Goal: Task Accomplishment & Management: Complete application form

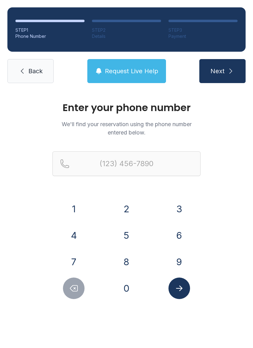
click at [75, 261] on button "7" at bounding box center [74, 262] width 22 height 22
click at [127, 296] on button "0" at bounding box center [127, 289] width 22 height 22
click at [127, 232] on button "5" at bounding box center [127, 236] width 22 height 22
click at [175, 259] on button "9" at bounding box center [179, 262] width 22 height 22
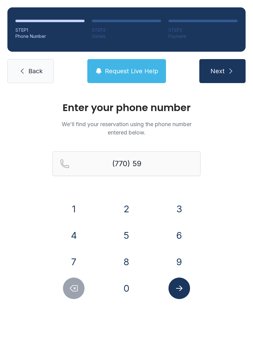
click at [174, 259] on button "9" at bounding box center [179, 262] width 22 height 22
click at [126, 208] on button "2" at bounding box center [127, 209] width 22 height 22
click at [130, 261] on button "8" at bounding box center [127, 262] width 22 height 22
click at [75, 254] on button "7" at bounding box center [74, 262] width 22 height 22
click at [79, 202] on button "1" at bounding box center [74, 209] width 22 height 22
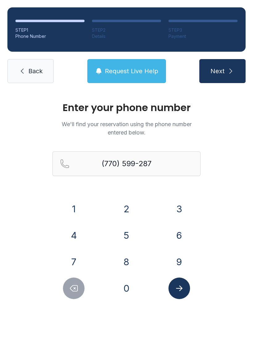
type input "[PHONE_NUMBER]"
click at [188, 294] on button "Submit lookup form" at bounding box center [179, 289] width 22 height 22
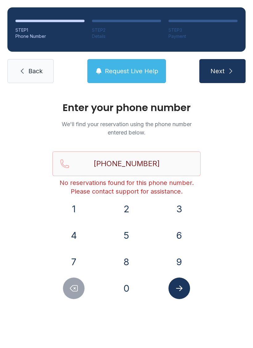
click at [234, 75] on button "Next" at bounding box center [222, 71] width 46 height 24
click at [181, 160] on input "[PHONE_NUMBER]" at bounding box center [126, 164] width 148 height 25
click at [25, 70] on icon at bounding box center [21, 70] width 7 height 7
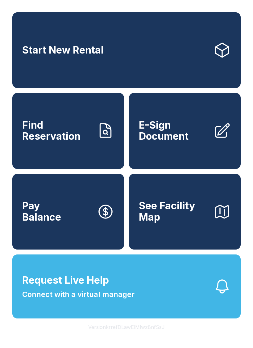
click at [83, 137] on span "Find Reservation" at bounding box center [57, 131] width 70 height 22
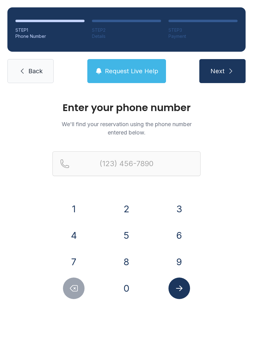
click at [75, 264] on button "7" at bounding box center [74, 262] width 22 height 22
click at [130, 294] on button "0" at bounding box center [127, 289] width 22 height 22
click at [130, 233] on button "5" at bounding box center [127, 236] width 22 height 22
click at [180, 259] on button "9" at bounding box center [179, 262] width 22 height 22
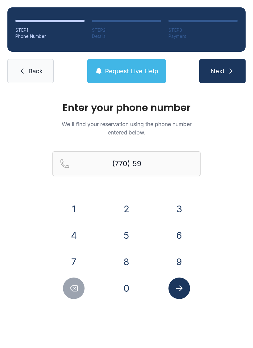
click at [180, 259] on button "9" at bounding box center [179, 262] width 22 height 22
click at [127, 209] on button "2" at bounding box center [127, 209] width 22 height 22
click at [132, 264] on button "8" at bounding box center [127, 262] width 22 height 22
click at [73, 260] on button "7" at bounding box center [74, 262] width 22 height 22
click at [76, 204] on button "1" at bounding box center [74, 209] width 22 height 22
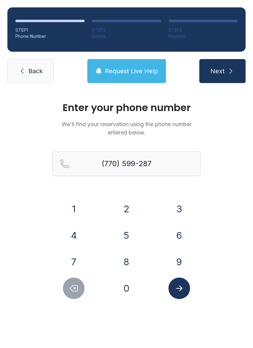
type input "[PHONE_NUMBER]"
click at [230, 70] on icon "submit" at bounding box center [230, 70] width 7 height 7
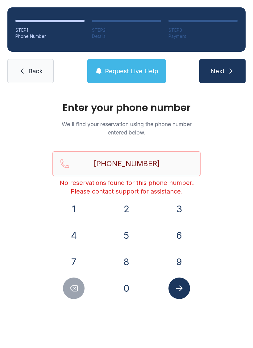
click at [39, 76] on link "Back" at bounding box center [30, 71] width 46 height 24
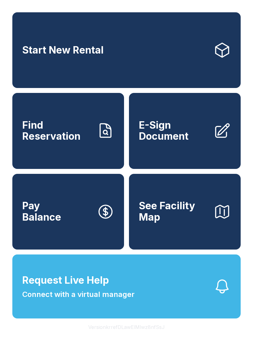
click at [73, 142] on span "Find Reservation" at bounding box center [57, 131] width 70 height 22
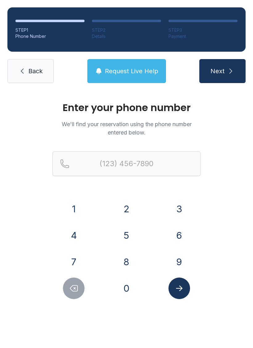
click at [80, 254] on button "7" at bounding box center [74, 262] width 22 height 22
click at [133, 291] on button "0" at bounding box center [127, 289] width 22 height 22
click at [134, 226] on div "5" at bounding box center [126, 236] width 43 height 22
click at [183, 264] on button "9" at bounding box center [179, 262] width 22 height 22
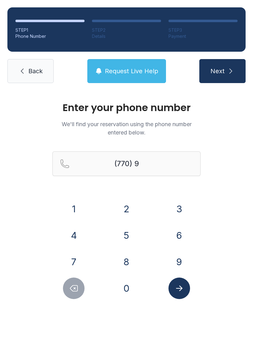
click at [179, 267] on button "9" at bounding box center [179, 262] width 22 height 22
click at [122, 204] on button "2" at bounding box center [127, 209] width 22 height 22
click at [131, 261] on button "8" at bounding box center [127, 262] width 22 height 22
click at [76, 260] on button "7" at bounding box center [74, 262] width 22 height 22
click at [77, 201] on button "1" at bounding box center [74, 209] width 22 height 22
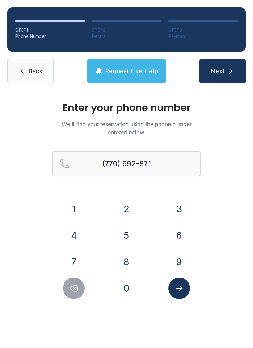
click at [74, 284] on button "Delete number" at bounding box center [74, 289] width 22 height 22
click at [81, 285] on button "Delete number" at bounding box center [74, 289] width 22 height 22
click at [80, 285] on button "Delete number" at bounding box center [74, 289] width 22 height 22
click at [79, 279] on button "Delete number" at bounding box center [74, 289] width 22 height 22
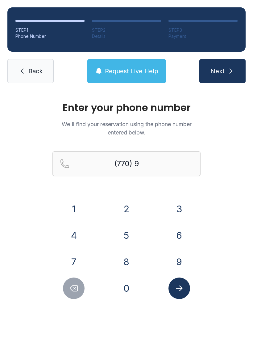
click at [78, 278] on div "1 2 3 4 5 6 7 8 9 0" at bounding box center [126, 248] width 148 height 101
click at [78, 271] on button "7" at bounding box center [74, 262] width 22 height 22
click at [76, 290] on icon "Delete number" at bounding box center [73, 288] width 9 height 9
click at [132, 233] on button "5" at bounding box center [127, 236] width 22 height 22
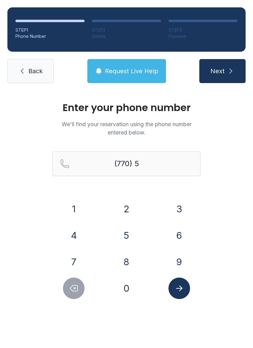
click at [179, 262] on button "9" at bounding box center [179, 262] width 22 height 22
click at [125, 203] on button "2" at bounding box center [127, 209] width 22 height 22
click at [129, 263] on button "8" at bounding box center [127, 262] width 22 height 22
click at [75, 259] on button "7" at bounding box center [74, 262] width 22 height 22
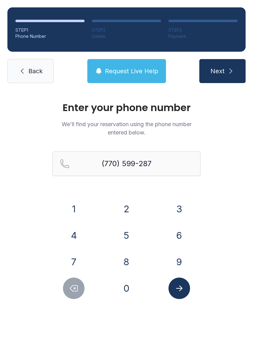
click at [80, 201] on button "1" at bounding box center [74, 209] width 22 height 22
type input "[PHONE_NUMBER]"
click at [223, 63] on button "Next" at bounding box center [222, 71] width 46 height 24
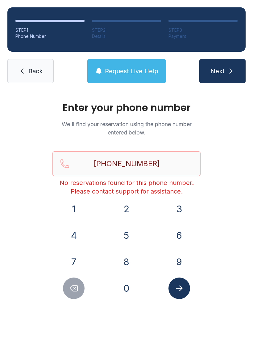
click at [37, 76] on link "Back" at bounding box center [30, 71] width 46 height 24
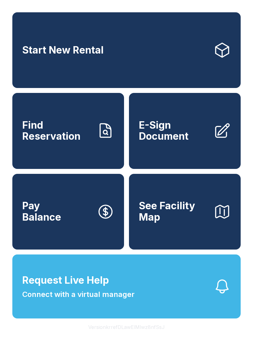
click at [73, 230] on button "Pay Balance" at bounding box center [67, 212] width 111 height 76
click at [83, 142] on span "Find Reservation" at bounding box center [57, 131] width 70 height 22
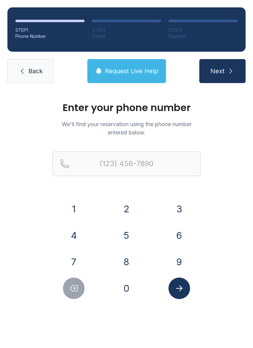
click at [72, 259] on button "7" at bounding box center [74, 262] width 22 height 22
click at [127, 293] on button "0" at bounding box center [127, 289] width 22 height 22
click at [124, 219] on button "2" at bounding box center [127, 209] width 22 height 22
click at [185, 263] on button "9" at bounding box center [179, 262] width 22 height 22
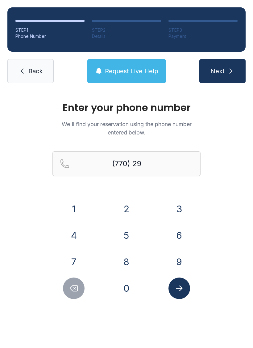
click at [185, 263] on button "9" at bounding box center [179, 262] width 22 height 22
click at [75, 293] on button "Delete number" at bounding box center [74, 289] width 22 height 22
click at [83, 292] on button "Delete number" at bounding box center [74, 289] width 22 height 22
click at [134, 228] on button "5" at bounding box center [127, 236] width 22 height 22
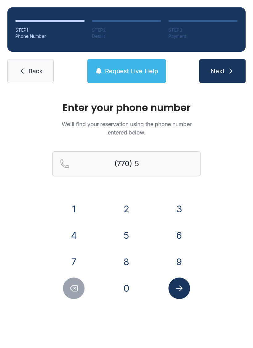
click at [183, 264] on button "9" at bounding box center [179, 262] width 22 height 22
click at [129, 206] on button "2" at bounding box center [127, 209] width 22 height 22
click at [129, 260] on button "8" at bounding box center [127, 262] width 22 height 22
click at [72, 255] on button "7" at bounding box center [74, 262] width 22 height 22
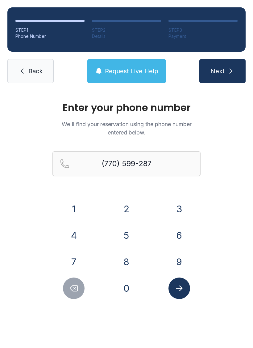
click at [81, 201] on div "1" at bounding box center [73, 209] width 43 height 22
click at [77, 204] on button "1" at bounding box center [74, 209] width 22 height 22
click at [183, 294] on button "Submit lookup form" at bounding box center [179, 289] width 22 height 22
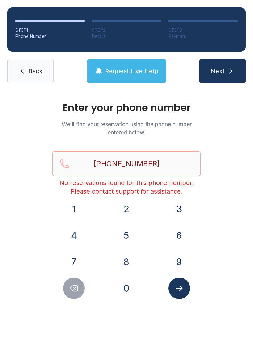
click at [79, 290] on button "Delete number" at bounding box center [74, 289] width 22 height 22
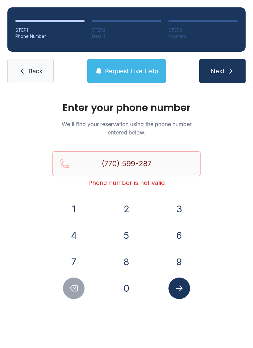
click at [78, 290] on icon "Delete number" at bounding box center [73, 288] width 9 height 9
click at [81, 285] on button "Delete number" at bounding box center [74, 289] width 22 height 22
click at [80, 289] on button "Delete number" at bounding box center [74, 289] width 22 height 22
click at [79, 289] on button "Delete number" at bounding box center [74, 289] width 22 height 22
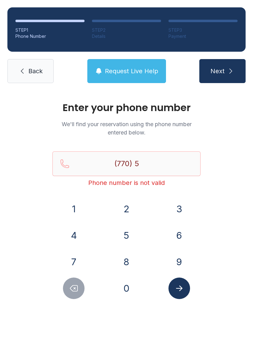
click at [83, 286] on button "Delete number" at bounding box center [74, 289] width 22 height 22
click at [85, 279] on div at bounding box center [73, 289] width 43 height 22
click at [80, 278] on div at bounding box center [73, 289] width 43 height 22
click at [79, 278] on div "1 2 3 4 5 6 7 8 9 0" at bounding box center [126, 248] width 148 height 101
click at [76, 271] on button "7" at bounding box center [74, 262] width 22 height 22
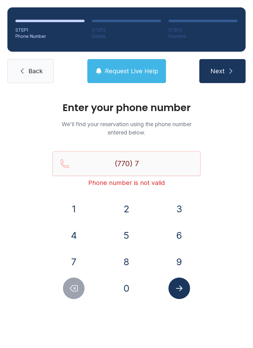
click at [78, 273] on div "1 2 3 4 5 6 7 8 9 0" at bounding box center [126, 248] width 148 height 101
click at [82, 285] on button "Delete number" at bounding box center [74, 289] width 22 height 22
click at [80, 291] on button "Delete number" at bounding box center [74, 289] width 22 height 22
type input "(7"
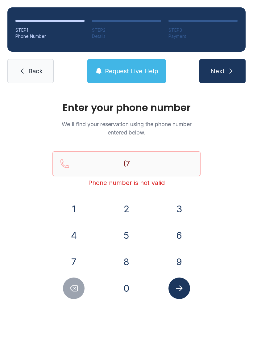
click at [80, 291] on button "Delete number" at bounding box center [74, 289] width 22 height 22
click at [82, 295] on button "Delete number" at bounding box center [74, 289] width 22 height 22
click at [82, 294] on button "Delete number" at bounding box center [74, 289] width 22 height 22
click at [81, 285] on button "Delete number" at bounding box center [74, 289] width 22 height 22
click at [75, 260] on button "7" at bounding box center [74, 262] width 22 height 22
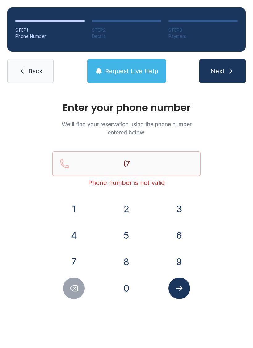
click at [75, 260] on button "7" at bounding box center [74, 262] width 22 height 22
click at [126, 288] on button "0" at bounding box center [127, 289] width 22 height 22
click at [128, 229] on button "5" at bounding box center [127, 236] width 22 height 22
click at [181, 237] on button "6" at bounding box center [179, 236] width 22 height 22
click at [124, 264] on button "8" at bounding box center [127, 262] width 22 height 22
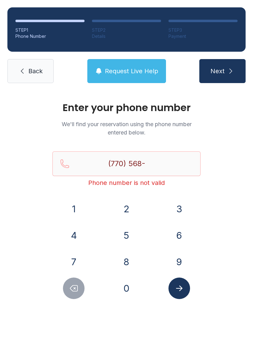
click at [129, 209] on button "2" at bounding box center [127, 209] width 22 height 22
click at [76, 229] on button "4" at bounding box center [74, 236] width 22 height 22
click at [128, 265] on button "8" at bounding box center [127, 262] width 22 height 22
click at [78, 256] on button "7" at bounding box center [74, 262] width 22 height 22
type input "[PHONE_NUMBER]"
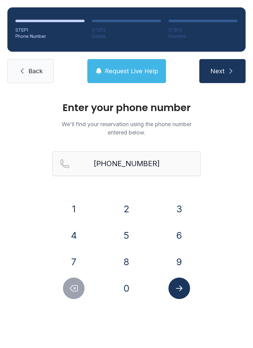
click at [184, 289] on button "Submit lookup form" at bounding box center [179, 289] width 22 height 22
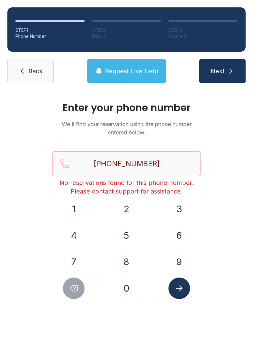
click at [35, 74] on span "Back" at bounding box center [35, 71] width 14 height 9
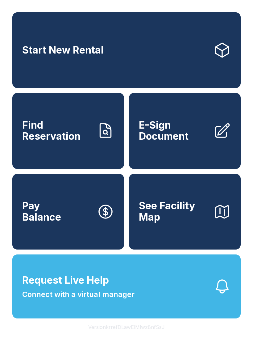
click at [206, 157] on link "E-Sign Document" at bounding box center [184, 131] width 111 height 76
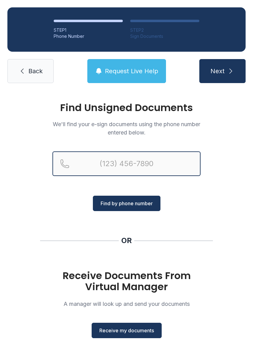
click at [139, 169] on input "Reservation phone number" at bounding box center [126, 164] width 148 height 25
type input "[PHONE_NUMBER]"
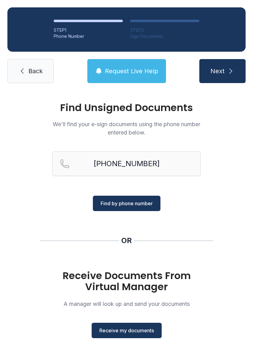
click at [138, 197] on button "Find by phone number" at bounding box center [126, 203] width 67 height 15
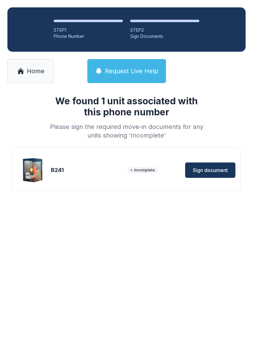
click at [220, 171] on span "Sign document" at bounding box center [210, 170] width 35 height 7
